Goal: Find specific page/section: Find specific page/section

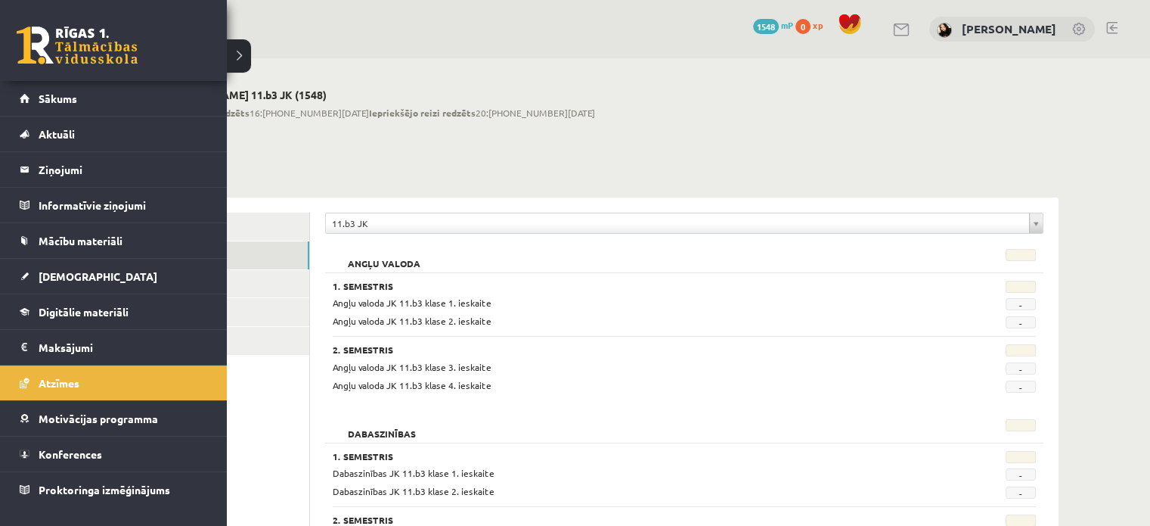
click at [46, 17] on div "10 Dāvanas 1548 mP 0 xp" at bounding box center [113, 40] width 227 height 81
click at [34, 51] on link at bounding box center [77, 45] width 121 height 38
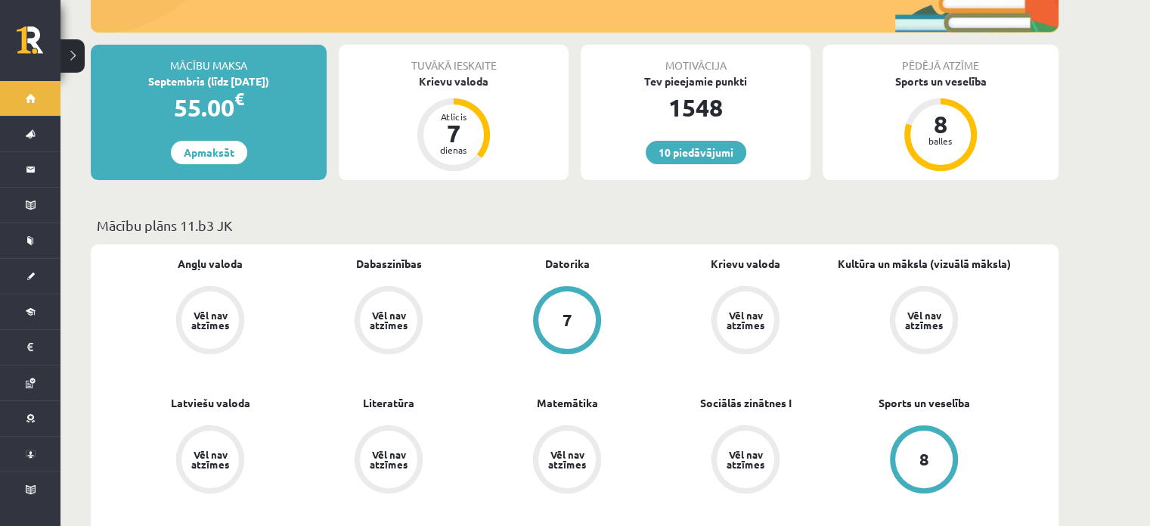
scroll to position [272, 0]
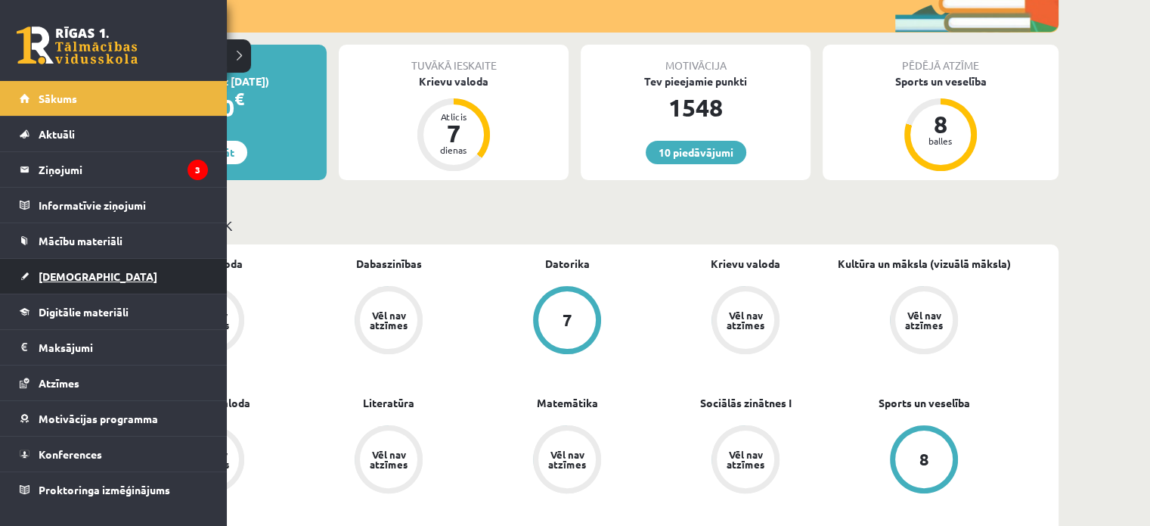
click at [72, 278] on span "[DEMOGRAPHIC_DATA]" at bounding box center [98, 276] width 119 height 14
